Goal: Information Seeking & Learning: Learn about a topic

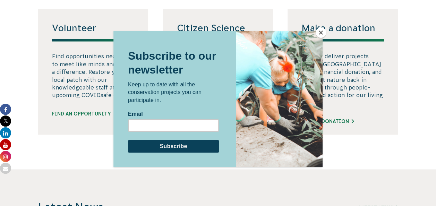
scroll to position [420, 0]
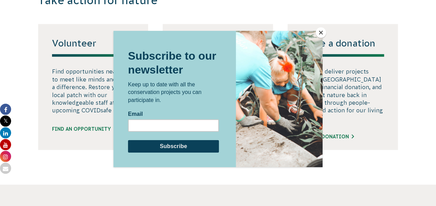
click at [335, 146] on div at bounding box center [218, 103] width 436 height 206
click at [317, 36] on button "Close" at bounding box center [321, 32] width 10 height 10
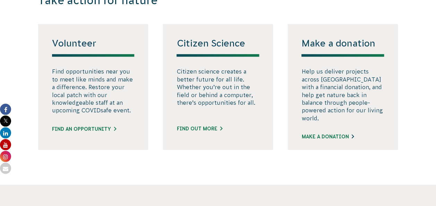
click at [319, 140] on link "Make a donation" at bounding box center [327, 136] width 52 height 7
click at [312, 140] on link "Make a donation" at bounding box center [327, 136] width 52 height 7
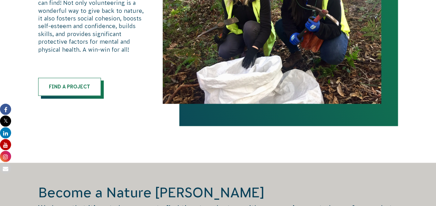
scroll to position [375, 0]
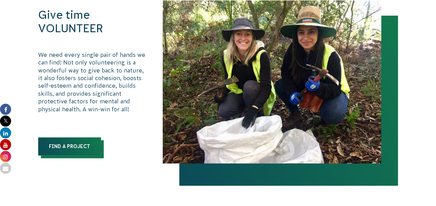
click at [68, 148] on link "Find a Project" at bounding box center [69, 146] width 63 height 18
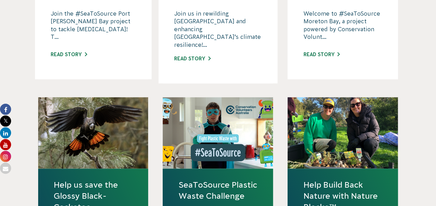
scroll to position [590, 0]
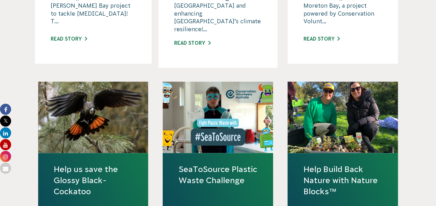
click at [85, 163] on link "Help us save the Glossy Black-Cockatoo" at bounding box center [93, 180] width 79 height 34
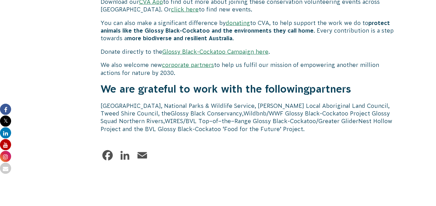
scroll to position [2190, 0]
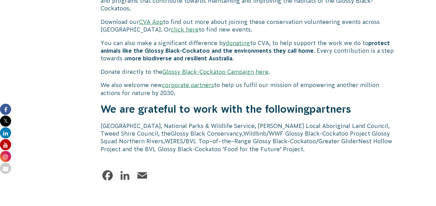
click at [236, 69] on link "Glossy Black-Cockatoo Campaign here" at bounding box center [215, 72] width 106 height 6
